Goal: Task Accomplishment & Management: Use online tool/utility

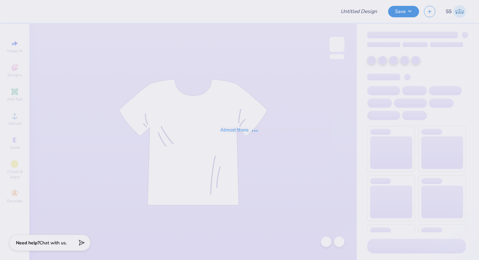
type input "GOING TO THE CHAPEL"
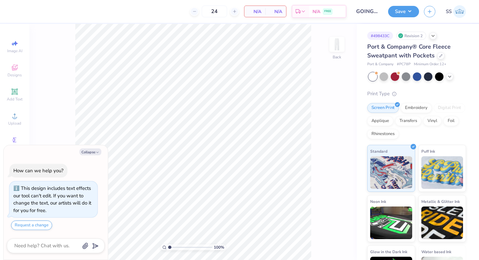
scroll to position [4, 0]
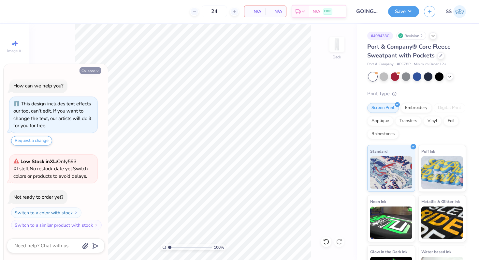
click at [96, 70] on icon "button" at bounding box center [97, 71] width 4 height 4
type textarea "x"
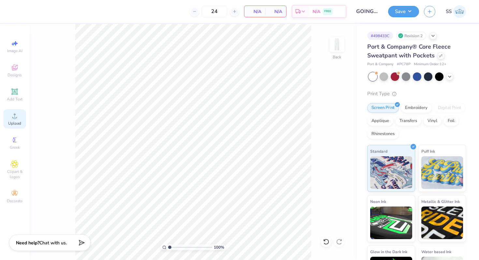
click at [14, 116] on circle at bounding box center [15, 118] width 4 height 4
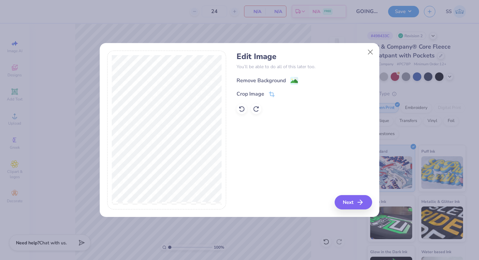
click at [294, 80] on image at bounding box center [294, 81] width 7 height 7
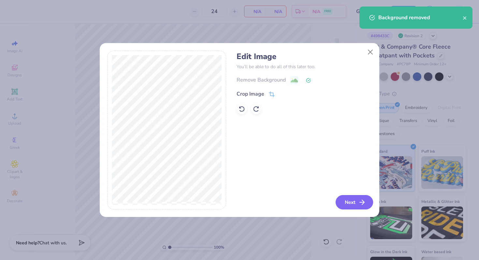
click at [358, 202] on icon "button" at bounding box center [362, 202] width 8 height 8
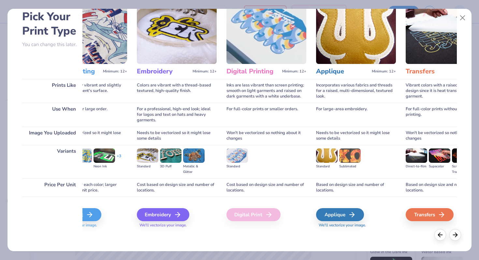
scroll to position [0, 49]
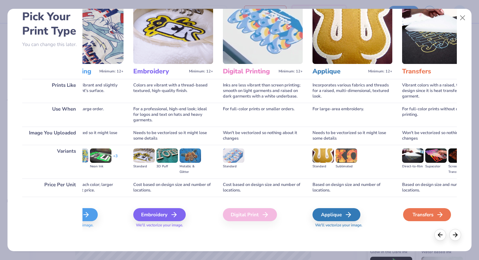
click at [418, 216] on div "Transfers" at bounding box center [427, 214] width 48 height 13
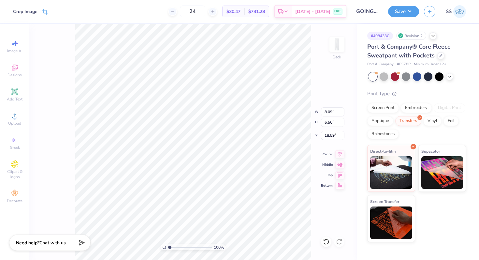
type input "3.80"
type input "3.08"
type input "22.07"
drag, startPoint x: 323, startPoint y: 111, endPoint x: 343, endPoint y: 110, distance: 20.2
click at [343, 111] on input "3.80" at bounding box center [332, 111] width 23 height 9
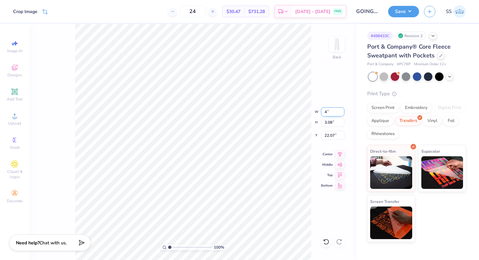
type input "4.00"
type input "3.24"
type input "21.99"
drag, startPoint x: 323, startPoint y: 123, endPoint x: 333, endPoint y: 123, distance: 9.1
click at [333, 123] on input "3.24" at bounding box center [332, 122] width 23 height 9
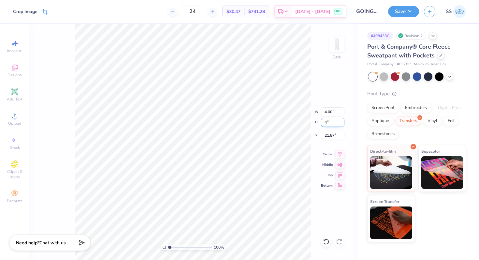
type input "4"
type input "4.93"
type input "4.00"
type input "21.50"
type input "3.54"
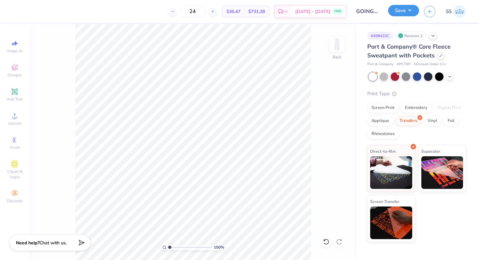
click at [405, 14] on button "Save" at bounding box center [403, 10] width 31 height 11
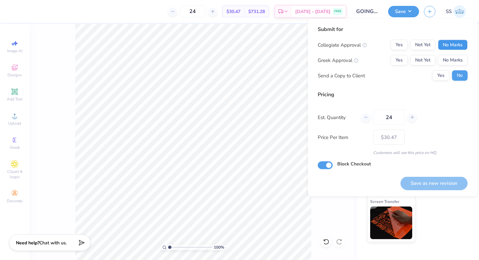
click at [456, 49] on button "No Marks" at bounding box center [453, 45] width 30 height 10
click at [456, 54] on div "Collegiate Approval Yes Not Yet No Marks Greek Approval Yes Not Yet No Marks Se…" at bounding box center [393, 60] width 150 height 41
click at [457, 64] on button "No Marks" at bounding box center [453, 60] width 30 height 10
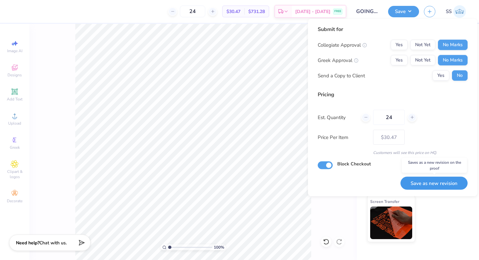
click at [424, 181] on button "Save as new revision" at bounding box center [433, 182] width 67 height 13
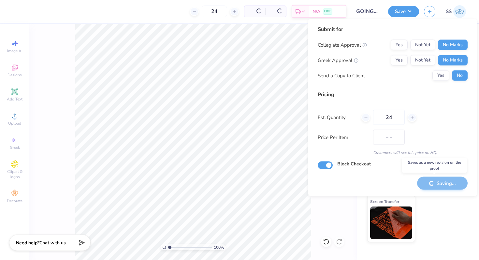
type input "$30.47"
